Goal: Find specific page/section: Find specific page/section

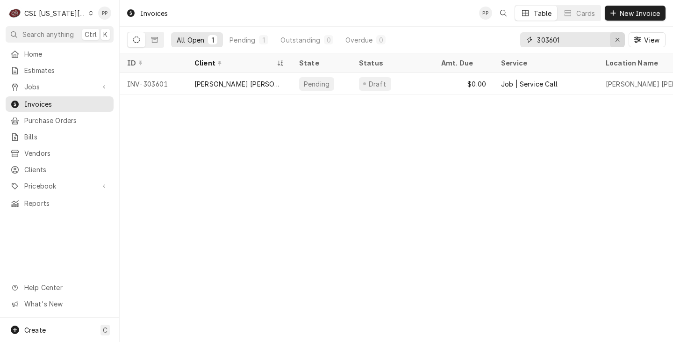
click at [613, 40] on div "Erase input" at bounding box center [617, 39] width 9 height 9
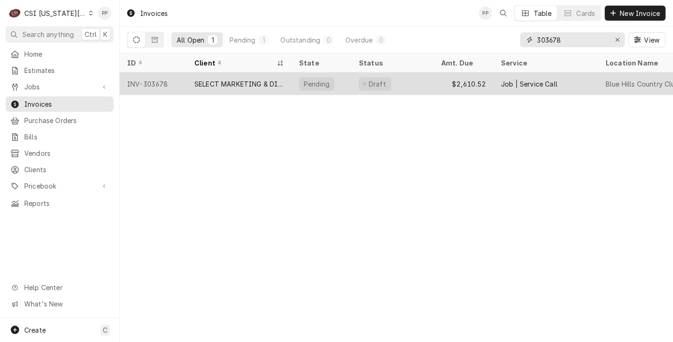
type input "303678"
click at [251, 81] on div "SELECT MARKETING & DISTRIBUTING" at bounding box center [239, 84] width 90 height 10
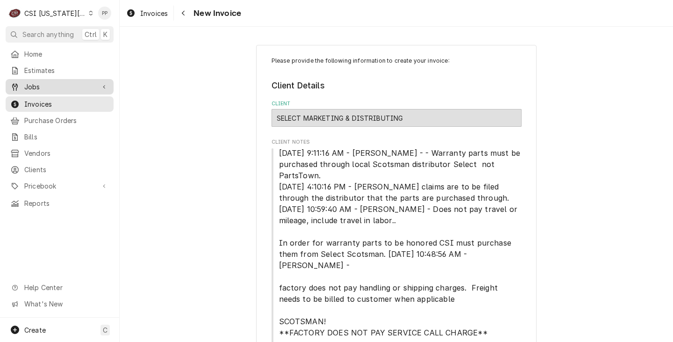
click at [50, 84] on span "Jobs" at bounding box center [59, 87] width 71 height 10
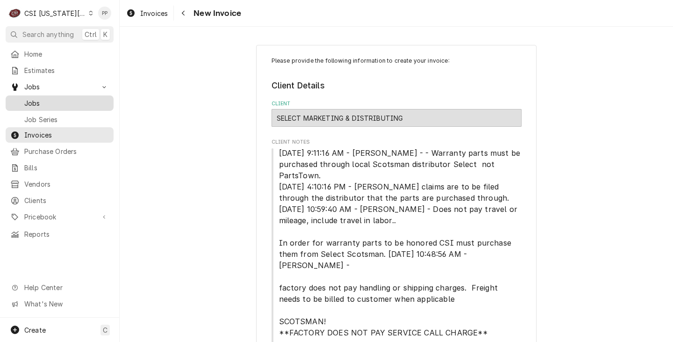
click at [52, 100] on span "Jobs" at bounding box center [66, 103] width 85 height 10
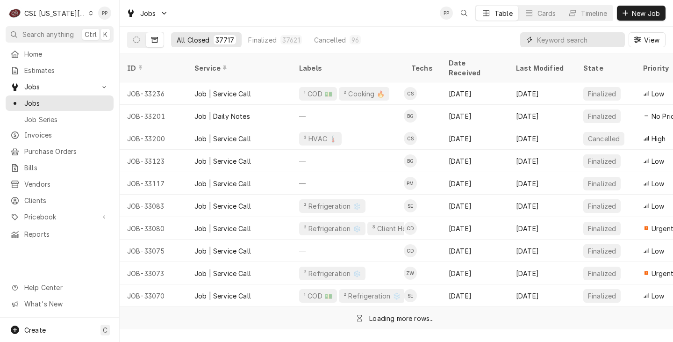
click at [586, 44] on input "Dynamic Content Wrapper" at bounding box center [578, 39] width 83 height 15
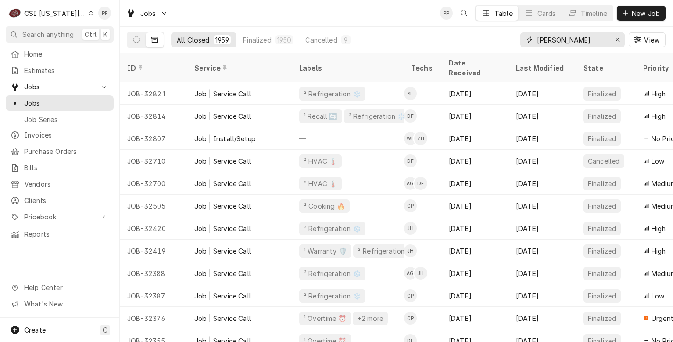
type input "david"
click at [126, 40] on div "All Closed 1959 Finalized 1950 Cancelled 9 david View" at bounding box center [396, 40] width 553 height 27
click at [132, 42] on button "Dynamic Content Wrapper" at bounding box center [137, 39] width 18 height 15
